Goal: Transaction & Acquisition: Purchase product/service

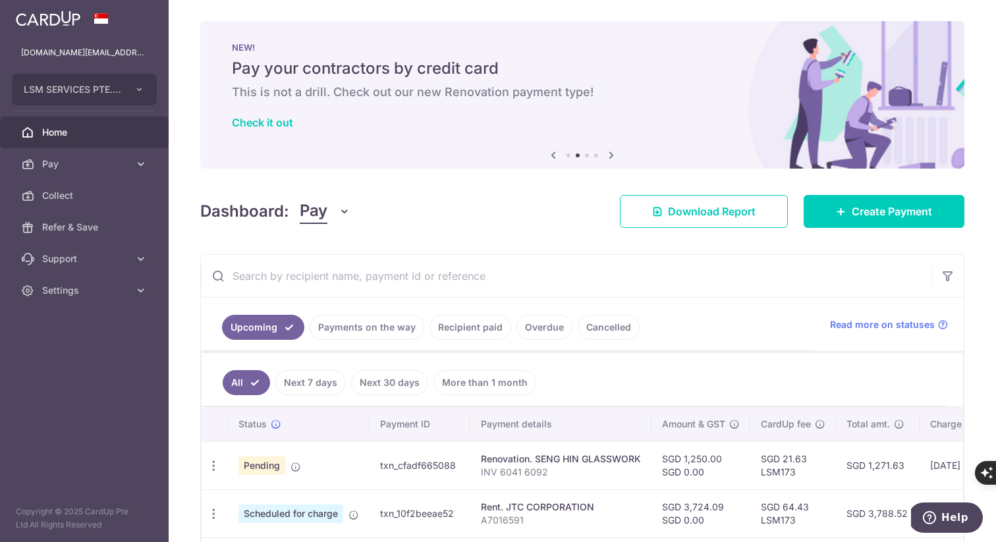
click at [37, 16] on img at bounding box center [48, 19] width 65 height 16
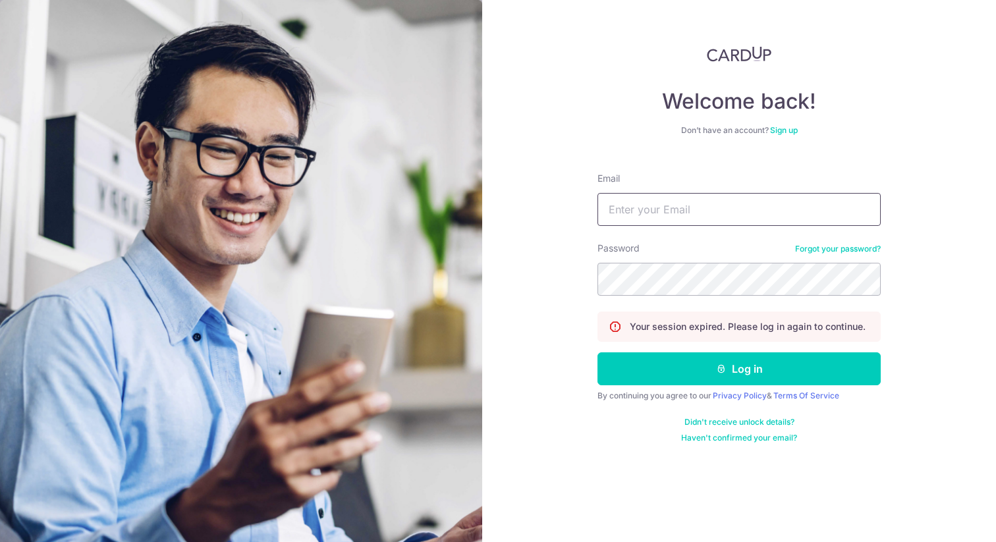
click at [672, 216] on input "Email" at bounding box center [738, 209] width 283 height 33
type input "[DOMAIN_NAME][EMAIL_ADDRESS][DOMAIN_NAME]"
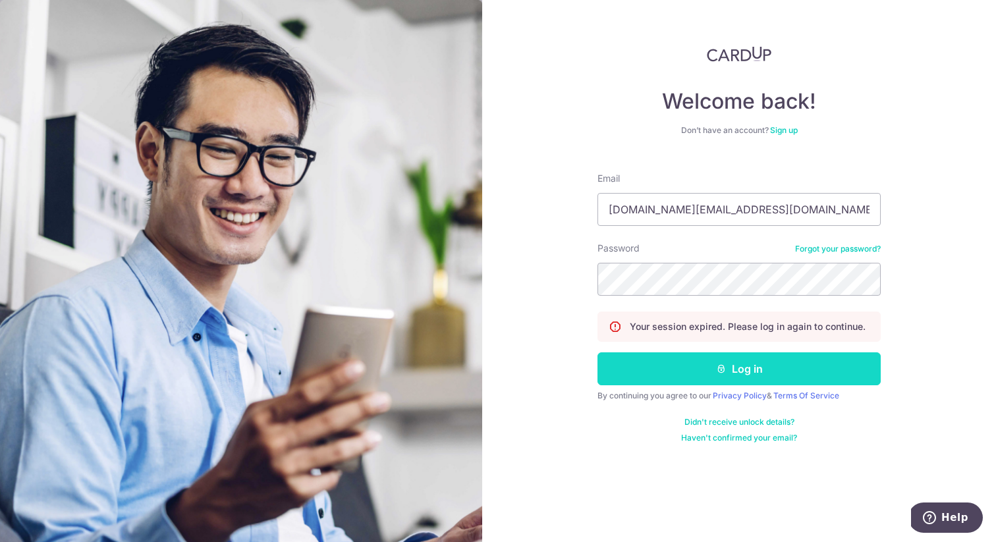
click at [753, 372] on button "Log in" at bounding box center [738, 368] width 283 height 33
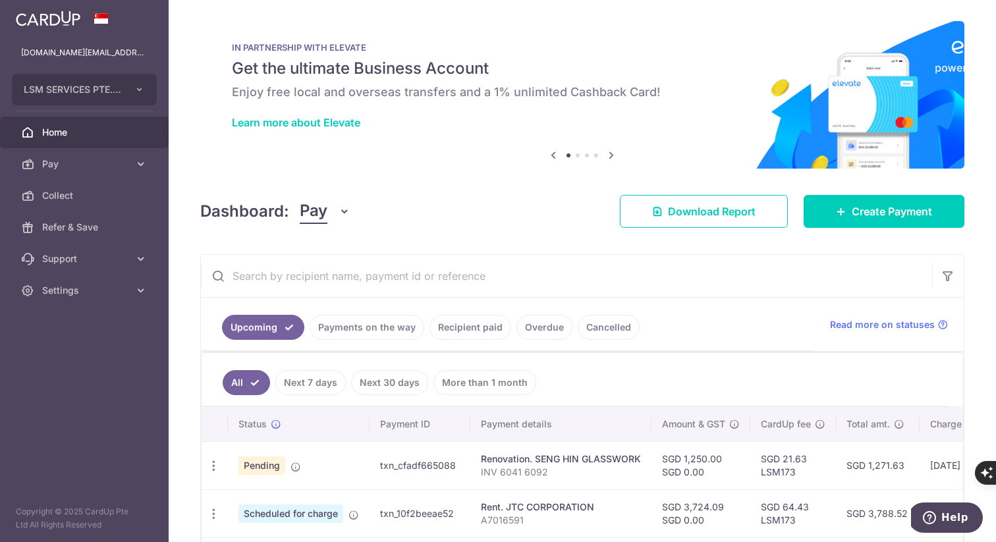
scroll to position [86, 0]
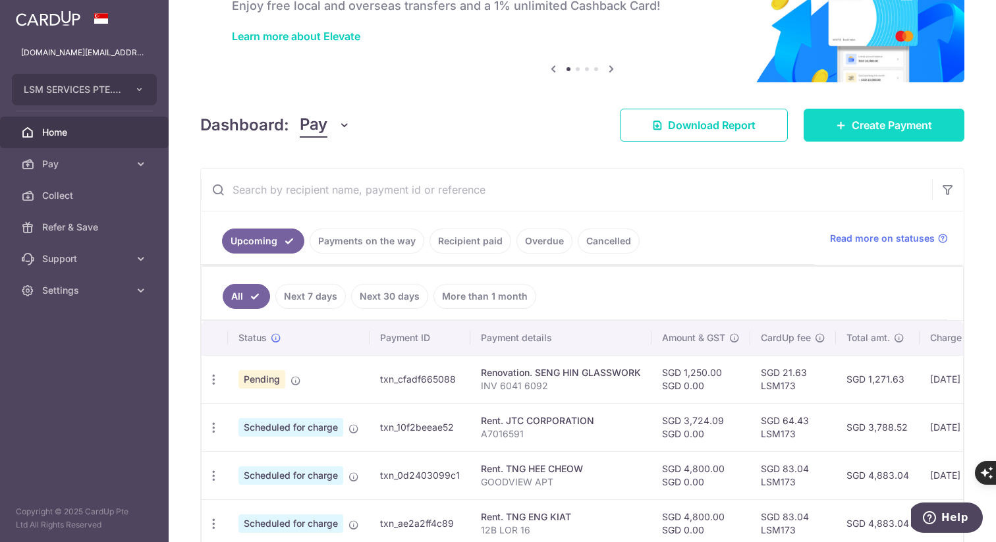
click at [885, 121] on span "Create Payment" at bounding box center [891, 125] width 80 height 16
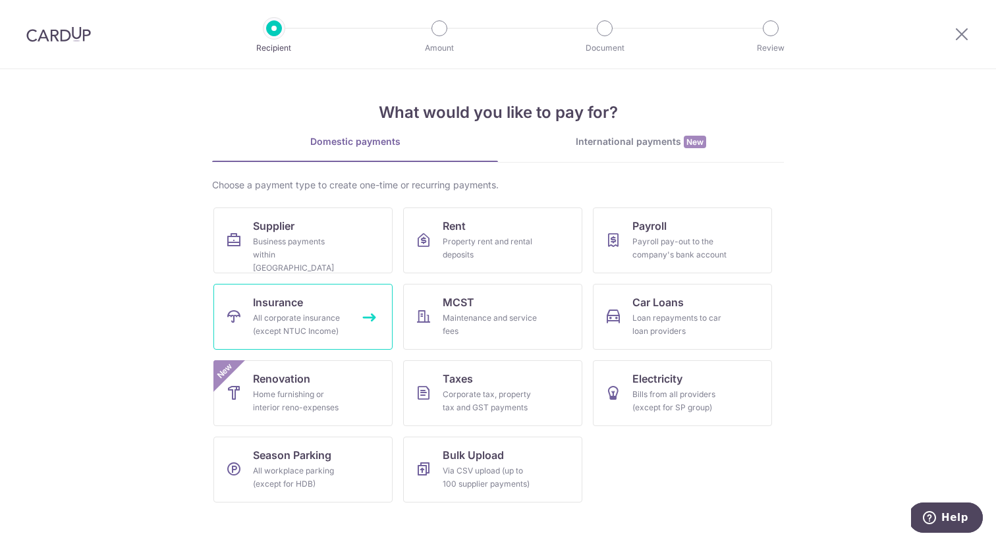
click at [366, 317] on link "Insurance All corporate insurance (except NTUC Income)" at bounding box center [302, 317] width 179 height 66
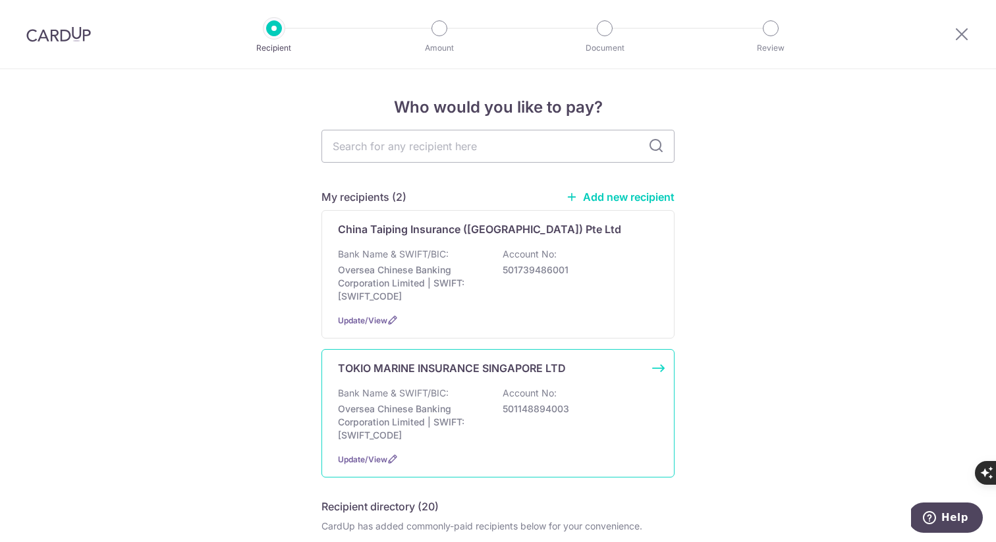
click at [646, 367] on div "TOKIO MARINE INSURANCE SINGAPORE LTD Bank Name & SWIFT/BIC: Oversea Chinese Ban…" at bounding box center [497, 413] width 353 height 128
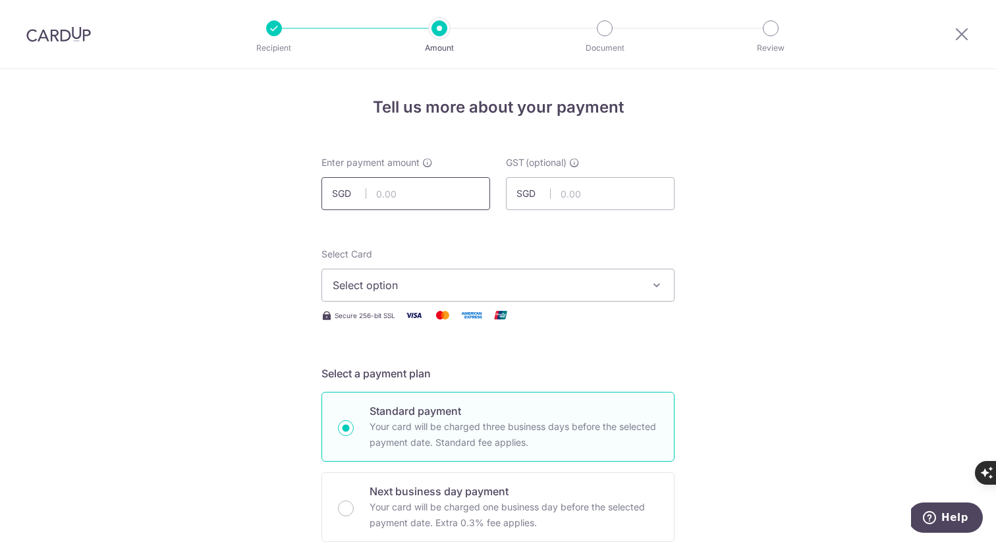
click at [386, 192] on input "text" at bounding box center [405, 193] width 169 height 33
type input "1,090.00"
click at [360, 289] on span "Select option" at bounding box center [486, 285] width 307 height 16
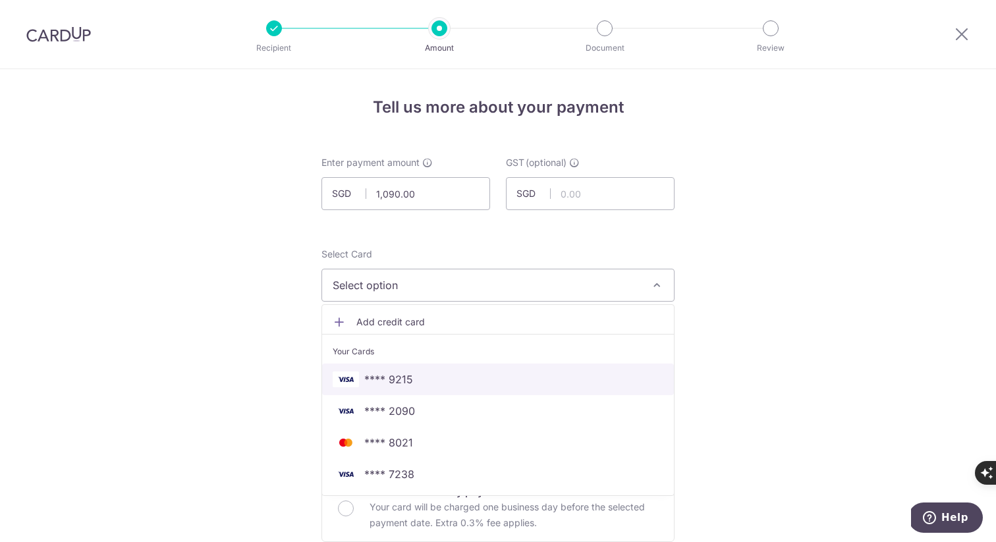
click at [379, 372] on span "**** 9215" at bounding box center [388, 379] width 49 height 16
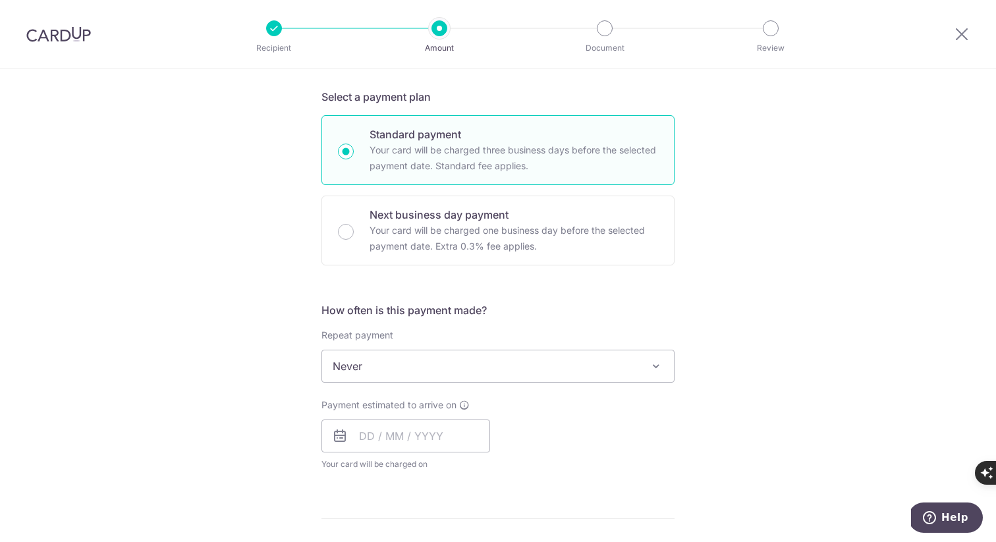
scroll to position [291, 0]
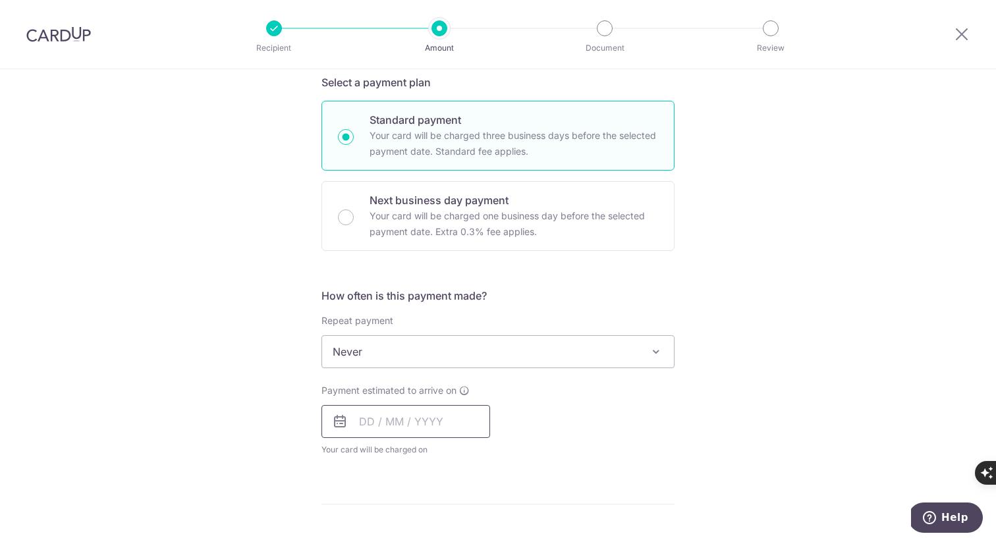
click at [390, 423] on input "text" at bounding box center [405, 421] width 169 height 33
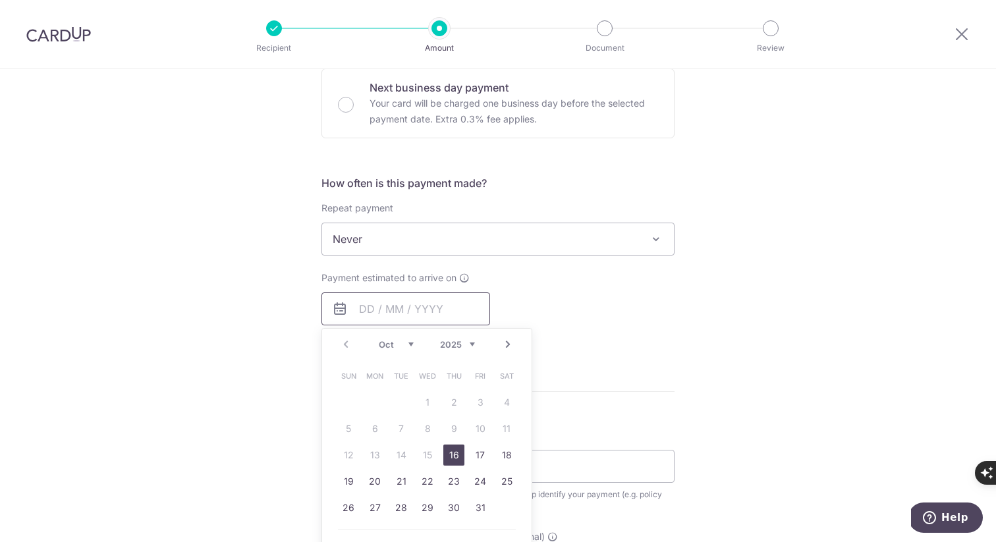
scroll to position [422, 0]
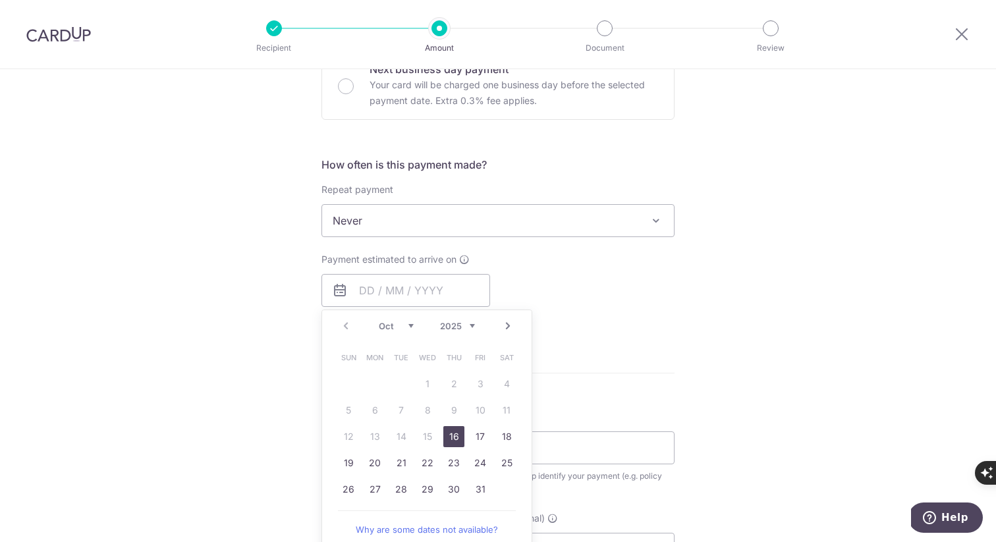
click at [450, 436] on link "16" at bounding box center [453, 436] width 21 height 21
type input "[DATE]"
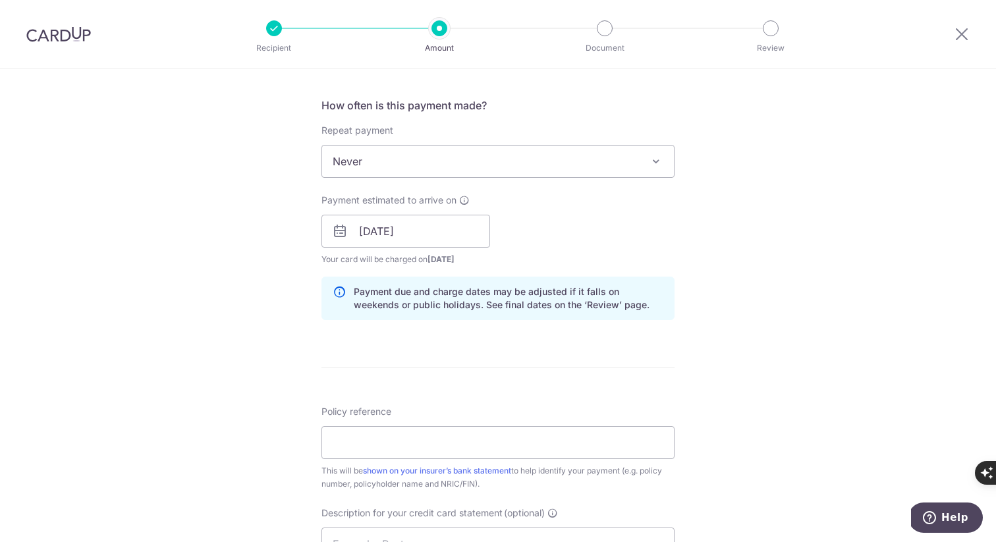
scroll to position [499, 0]
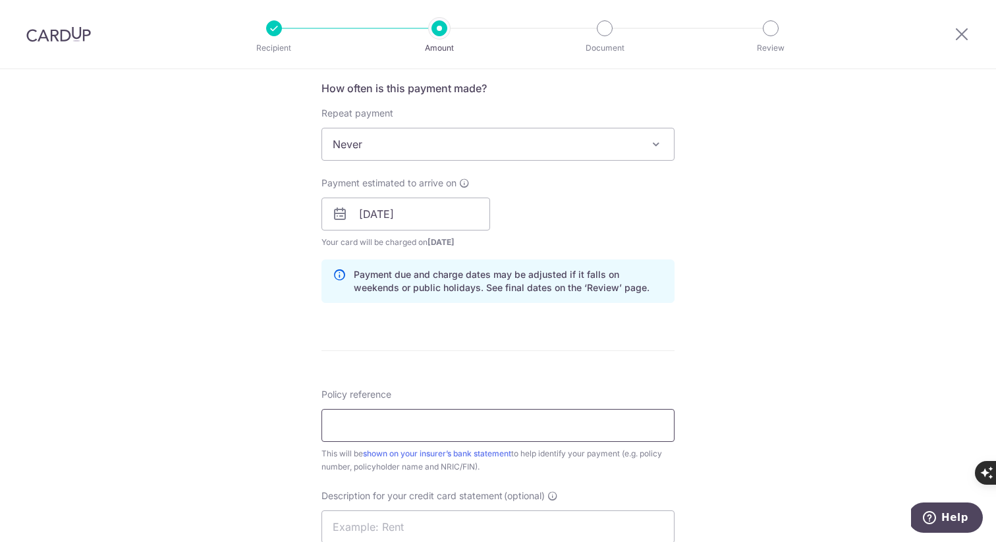
click at [362, 425] on input "Policy reference" at bounding box center [497, 425] width 353 height 33
paste input "202510187682"
type input "202510187682"
click at [232, 404] on div "Tell us more about your payment Enter payment amount SGD 1,090.00 1090.00 GST (…" at bounding box center [498, 238] width 996 height 1334
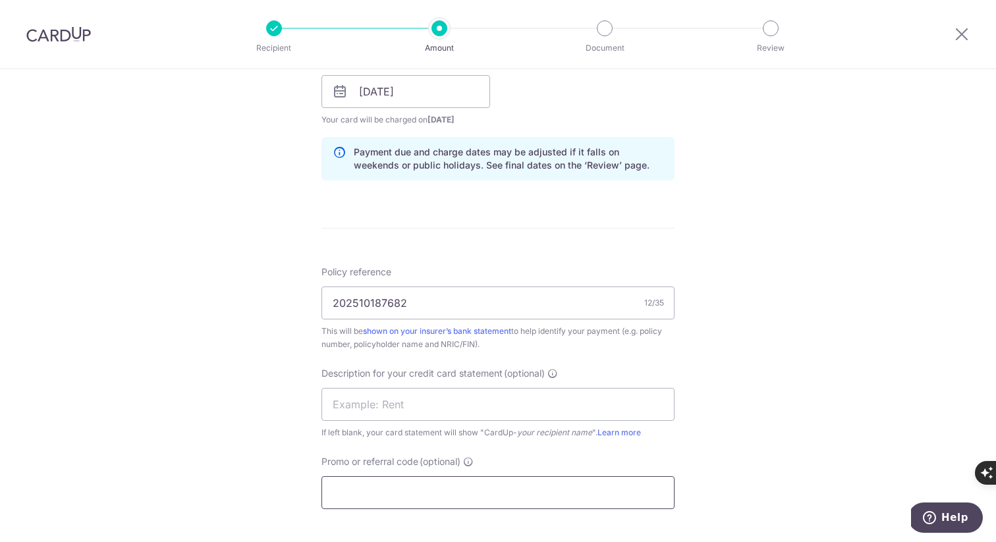
click at [371, 498] on input "Promo or referral code (optional)" at bounding box center [497, 492] width 353 height 33
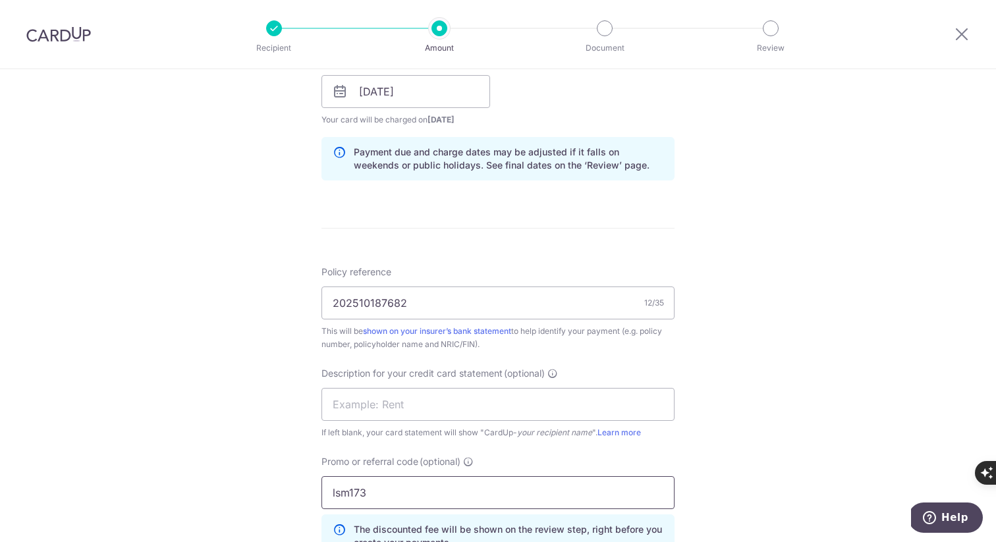
type input "lsm173"
click at [88, 407] on div "Tell us more about your payment Enter payment amount SGD 1,090.00 1090.00 GST (…" at bounding box center [498, 144] width 996 height 1393
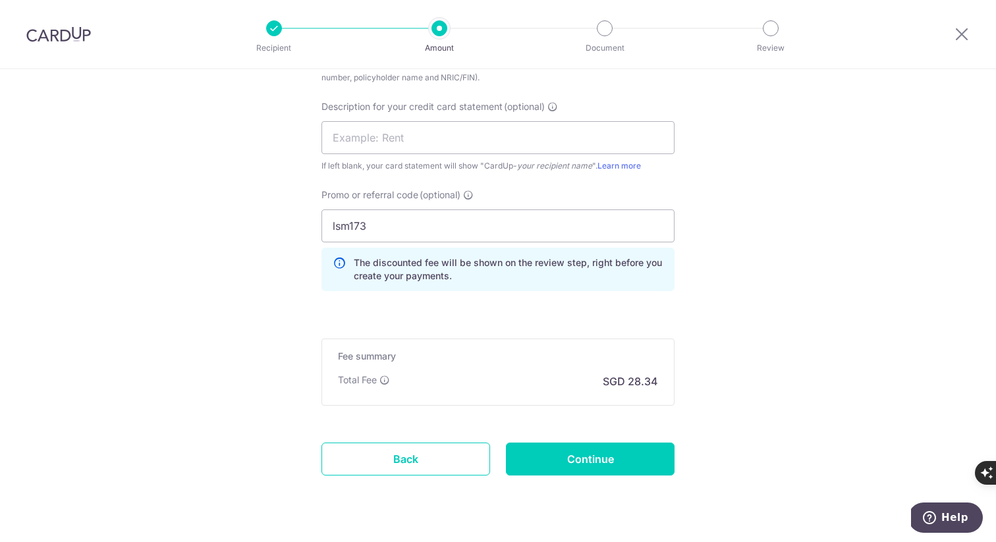
scroll to position [920, 0]
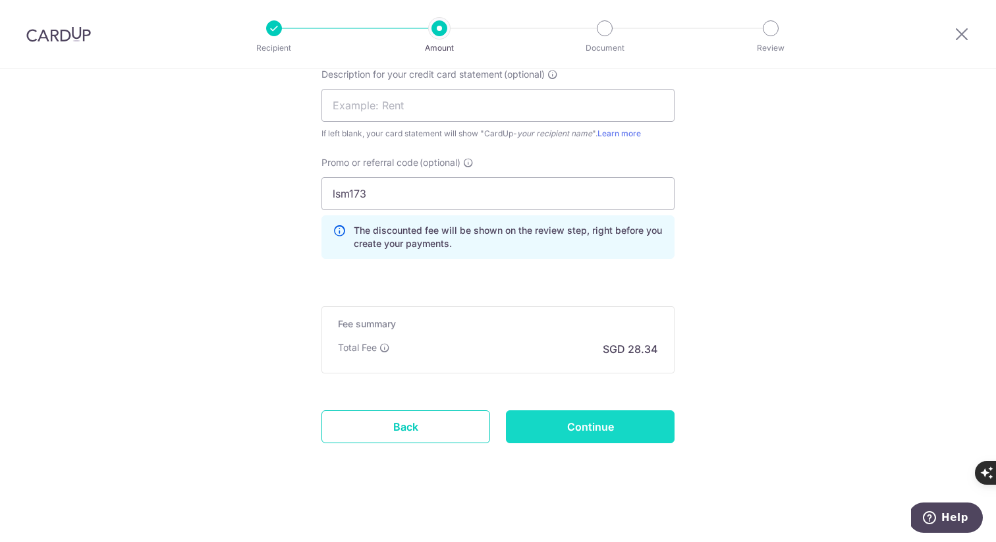
click at [571, 423] on input "Continue" at bounding box center [590, 426] width 169 height 33
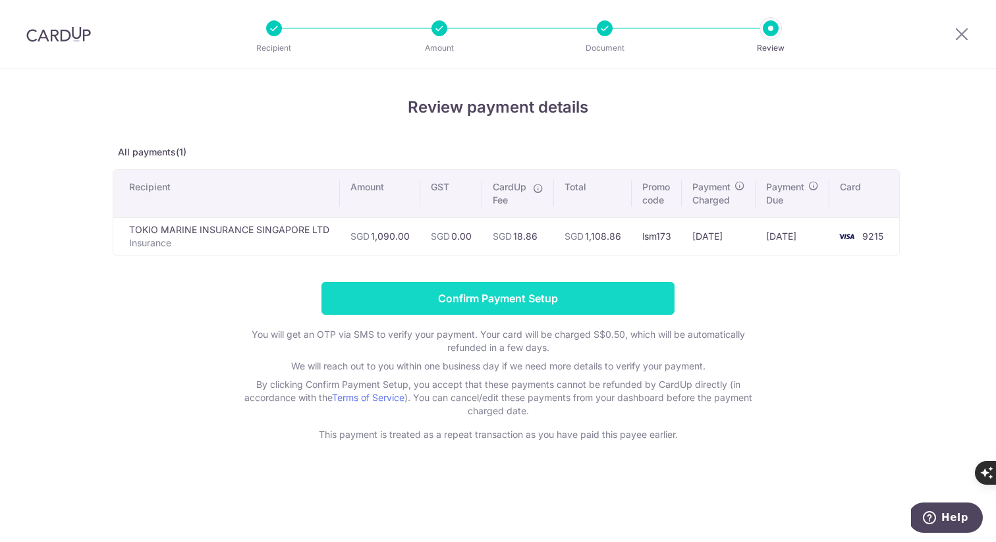
click at [497, 306] on input "Confirm Payment Setup" at bounding box center [497, 298] width 353 height 33
